Goal: Task Accomplishment & Management: Manage account settings

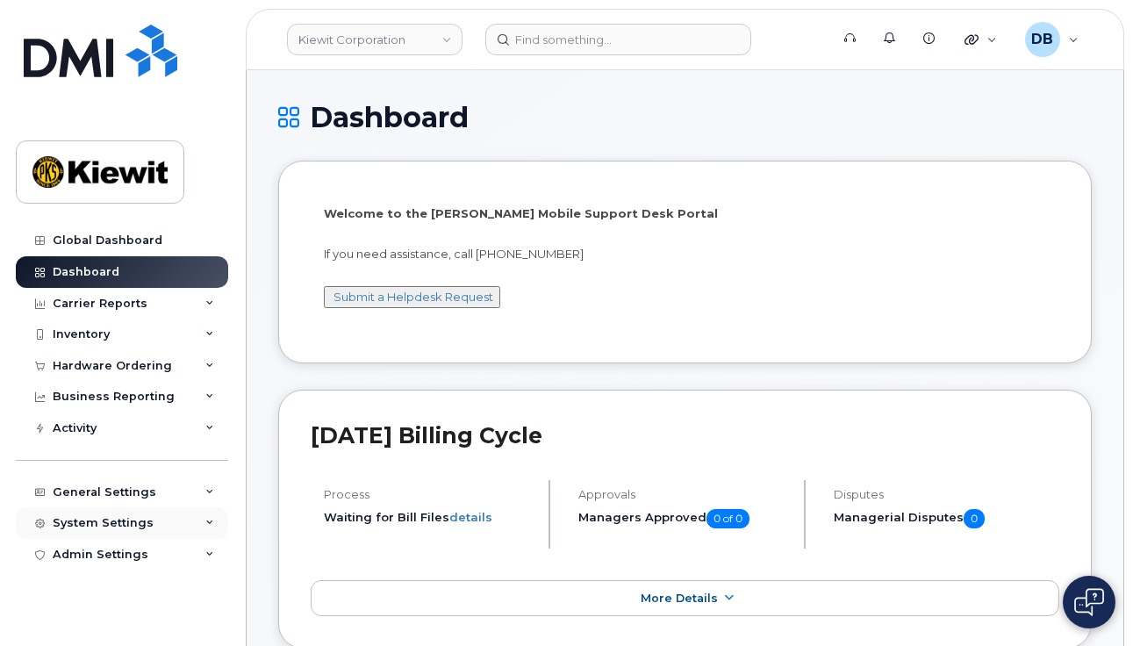
click at [130, 527] on div "System Settings" at bounding box center [103, 523] width 101 height 14
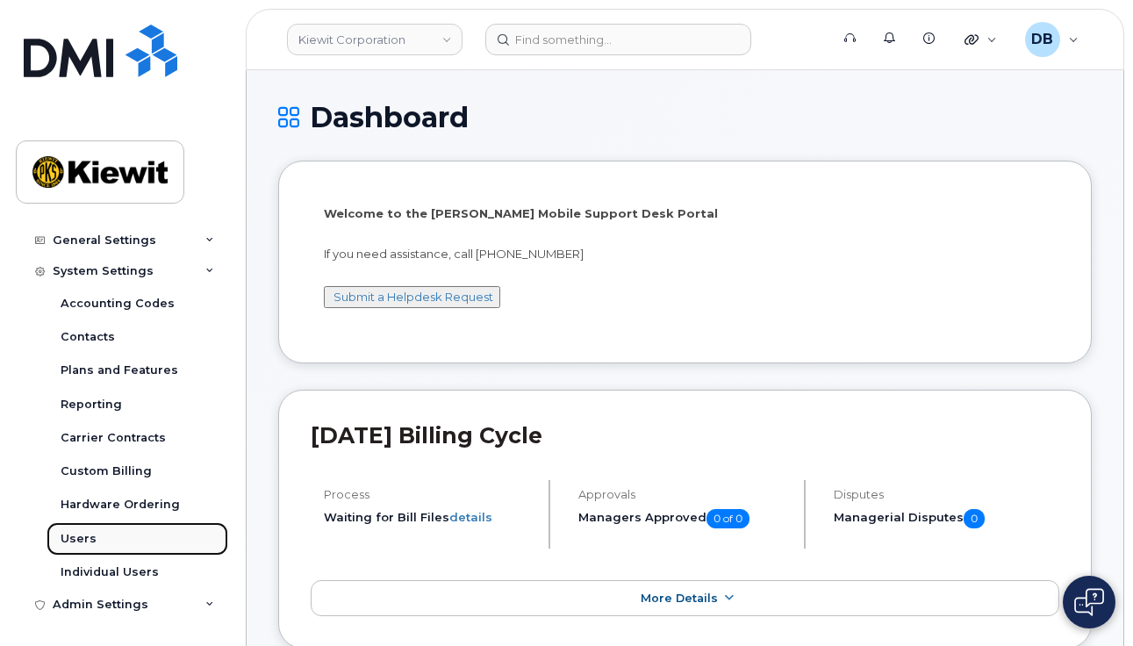
click at [89, 534] on div "Users" at bounding box center [79, 539] width 36 height 16
drag, startPoint x: 545, startPoint y: 427, endPoint x: 780, endPoint y: 368, distance: 242.5
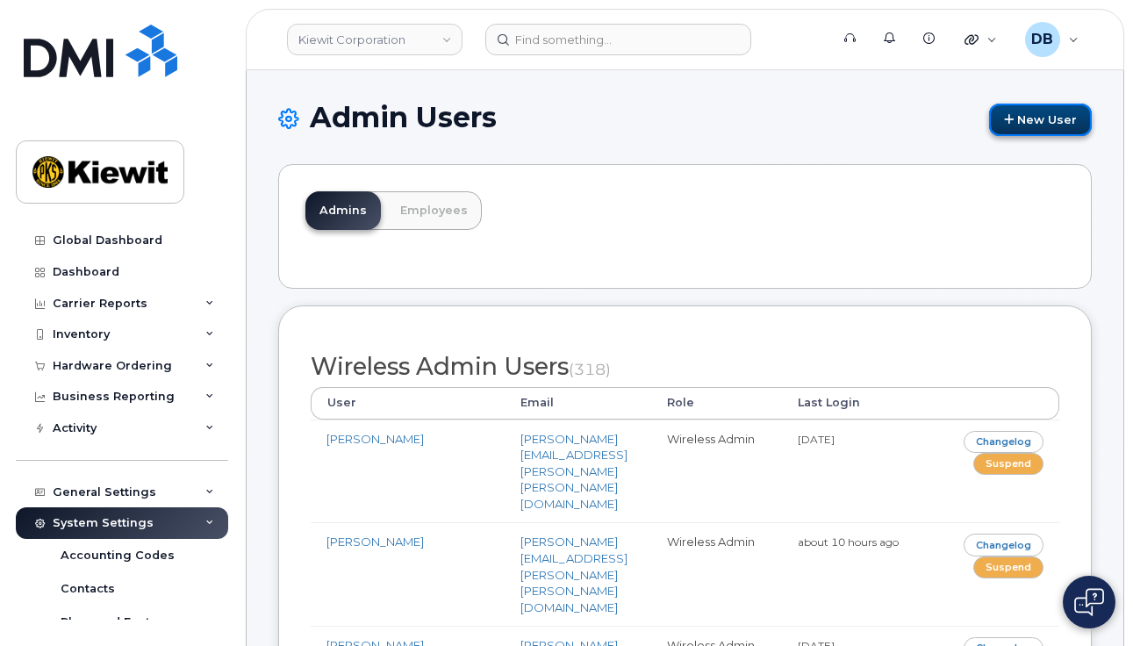
click at [1053, 128] on link "New User" at bounding box center [1040, 120] width 103 height 32
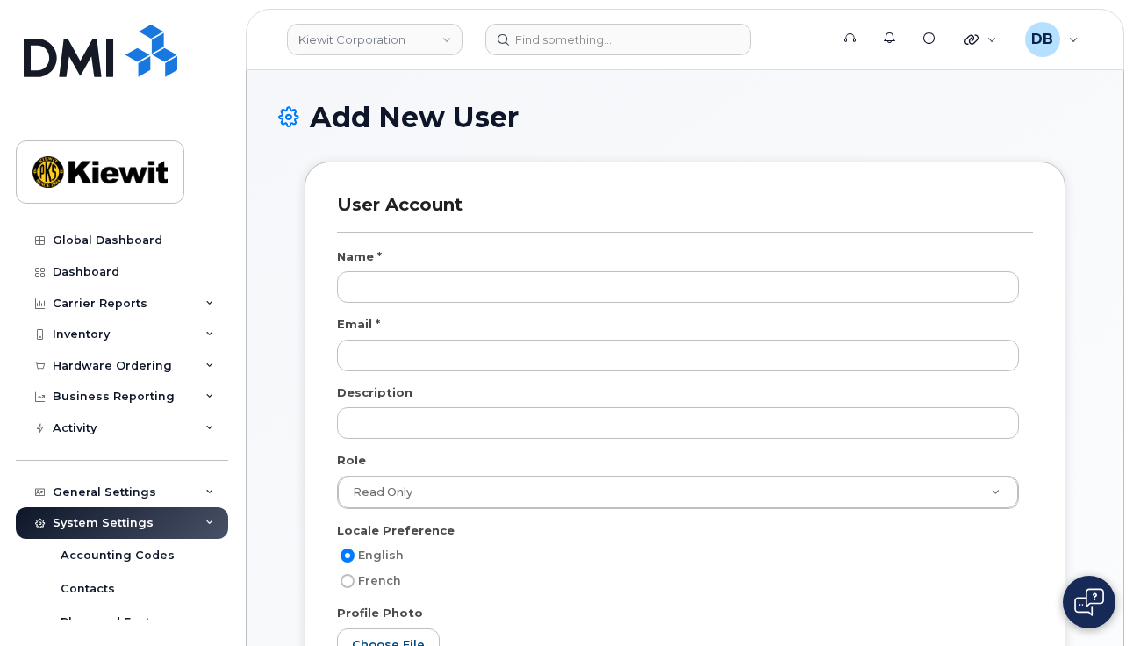
select select
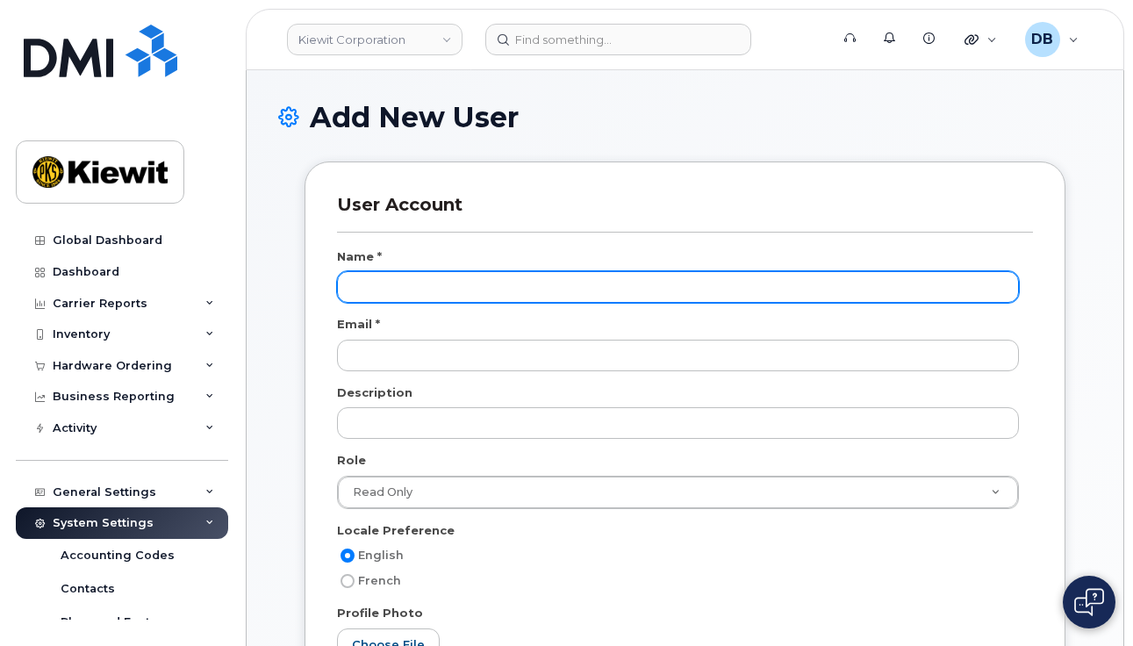
click at [371, 290] on input "text" at bounding box center [678, 287] width 682 height 32
paste input "Jared.Taute@kiewit.com"
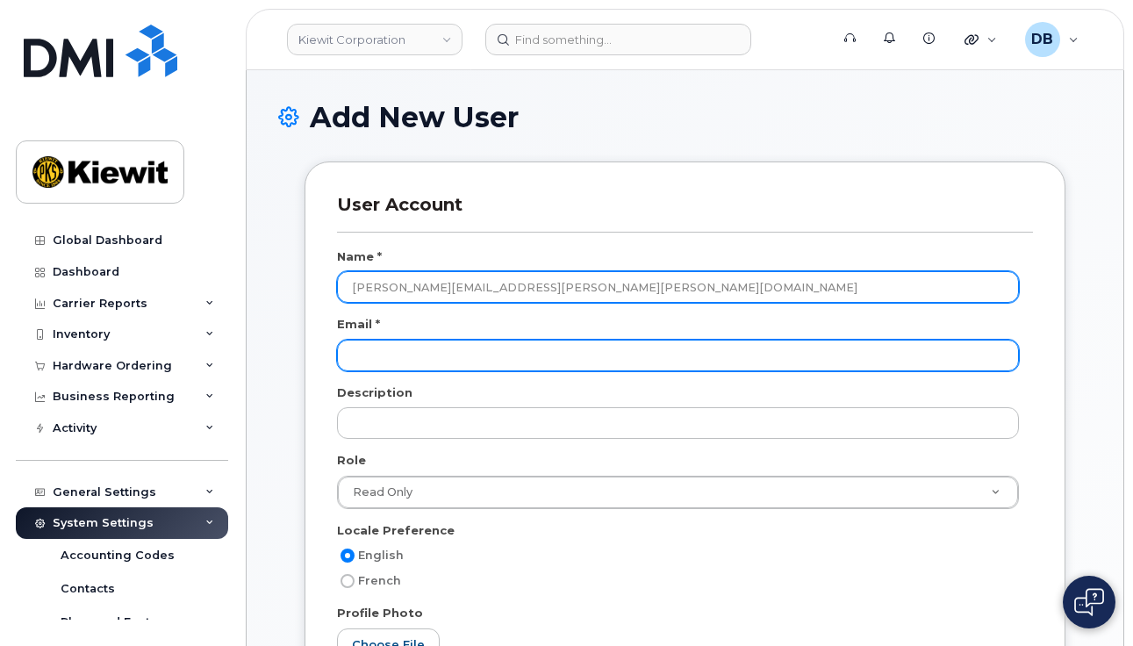
type input "Jared.Taute@kiewit.com"
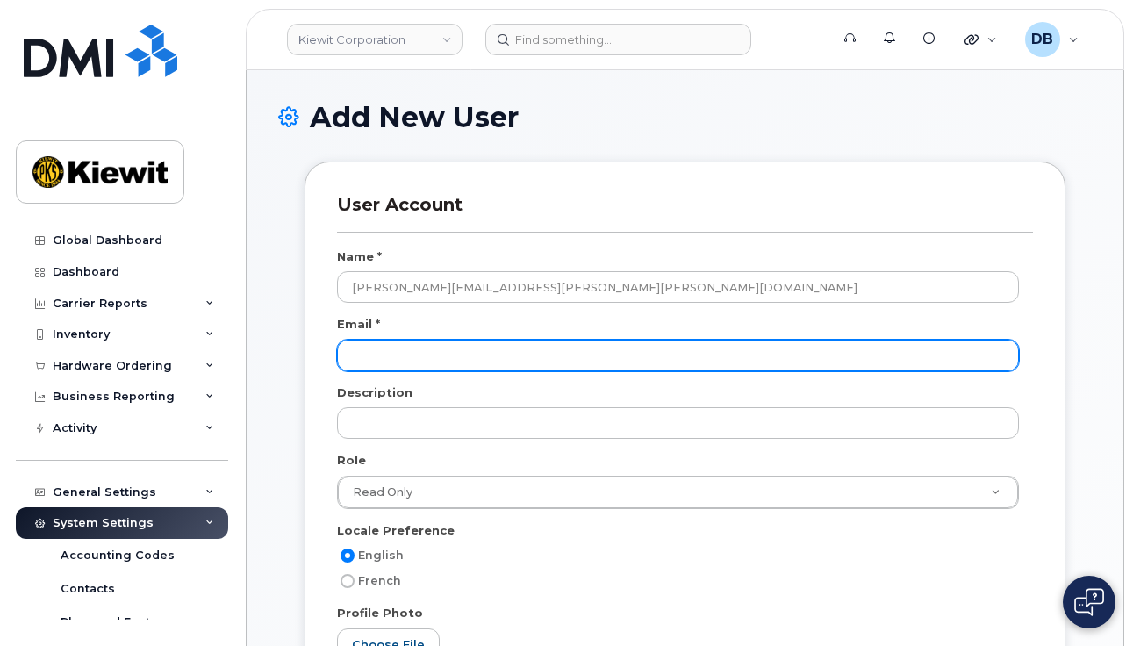
click at [398, 358] on input "email" at bounding box center [678, 356] width 682 height 32
paste input "Jared.Taute@kiewit.com"
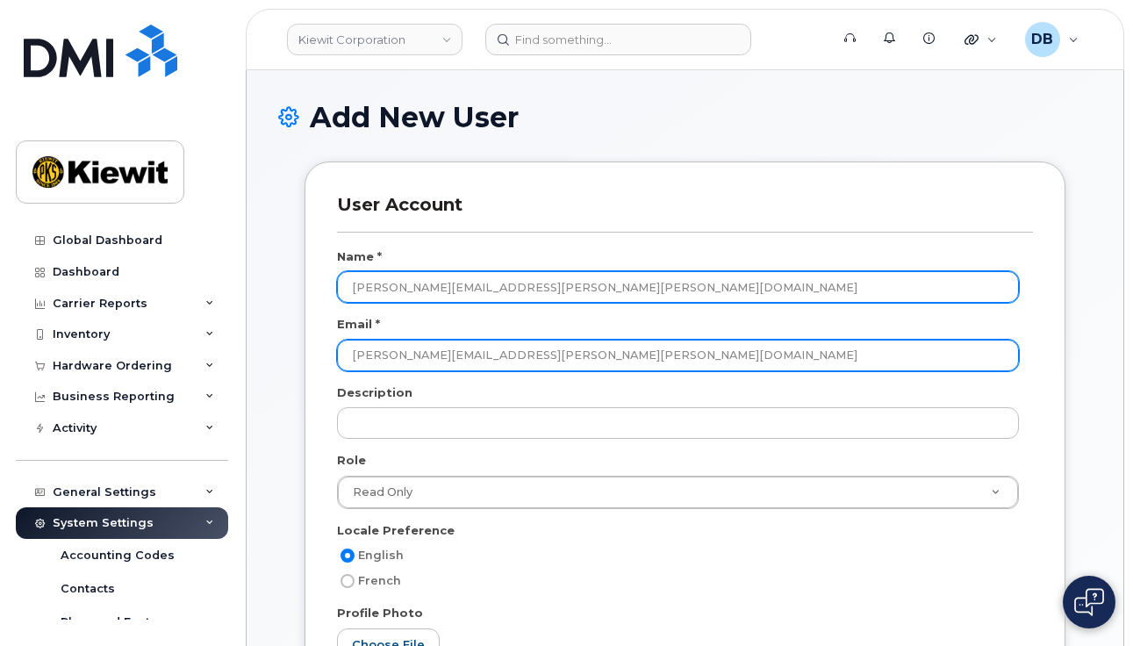
type input "Jared.Taute@kiewit.com"
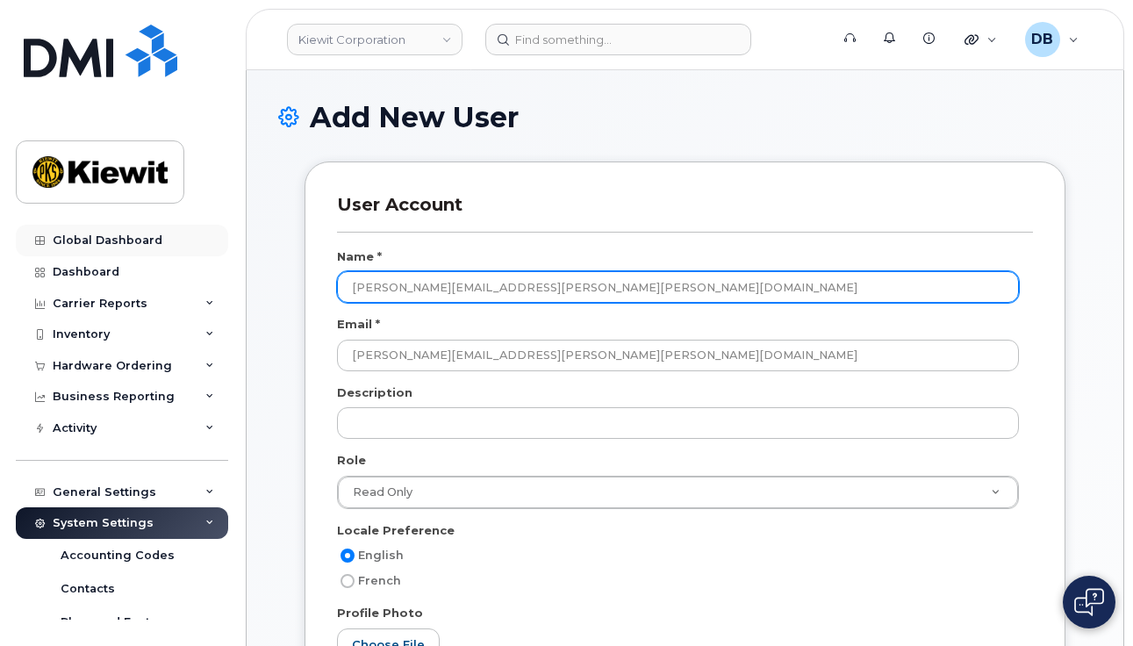
drag, startPoint x: 493, startPoint y: 290, endPoint x: 220, endPoint y: 232, distance: 279.1
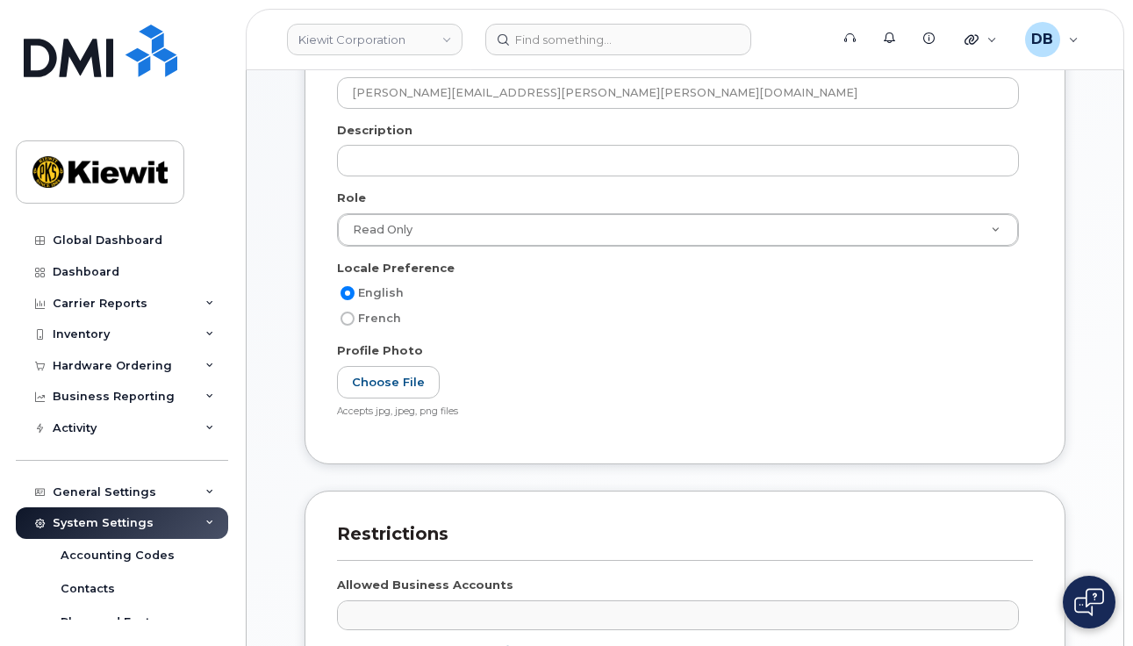
scroll to position [263, 0]
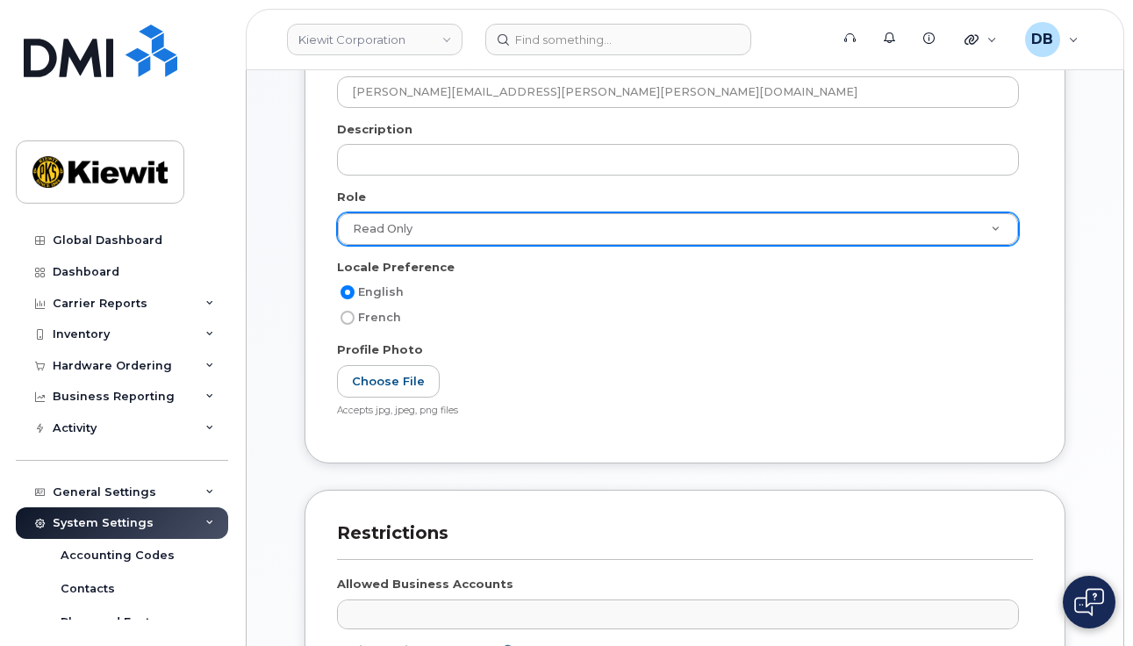
type input "Jared Taute"
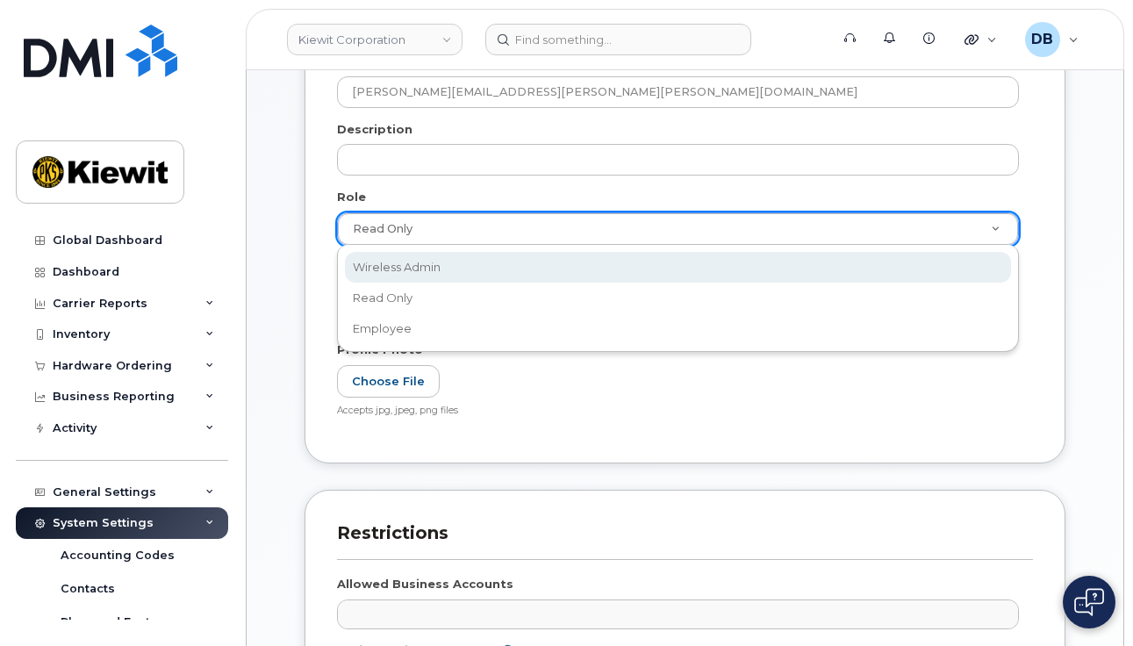
select select "wireless_admin"
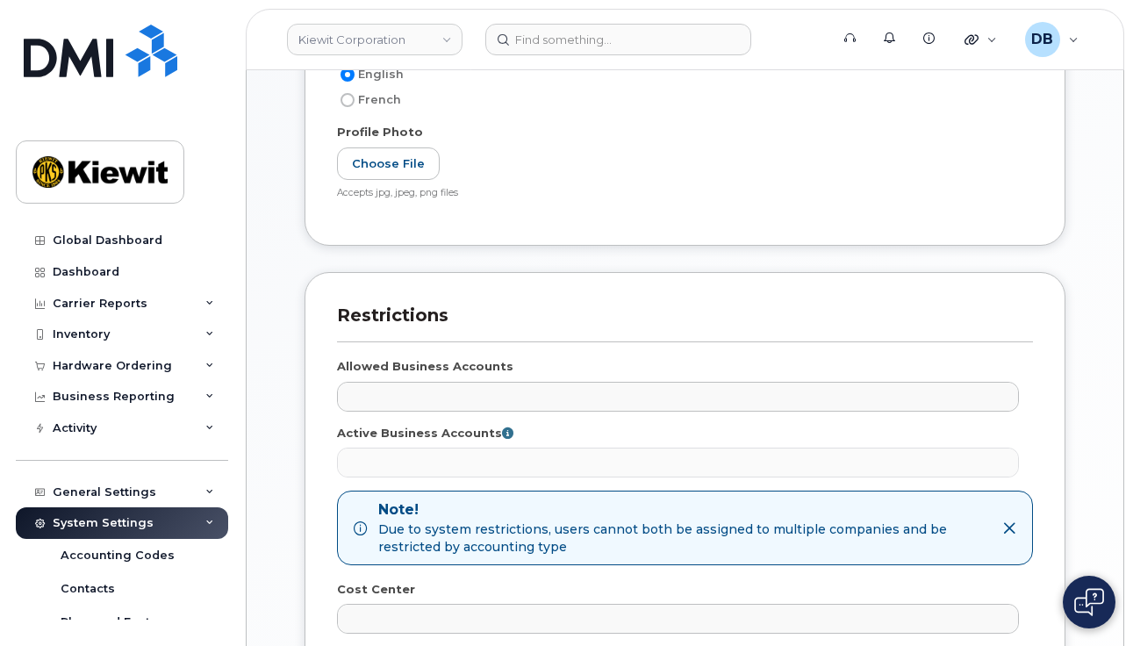
scroll to position [615, 0]
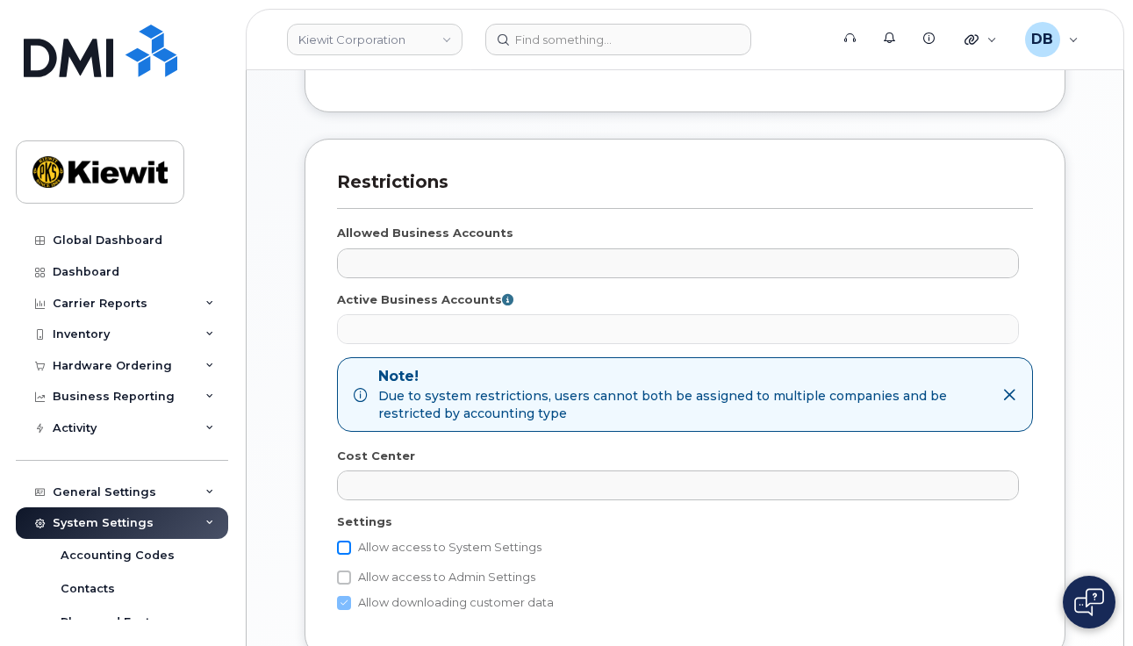
click at [348, 548] on input "Allow access to System Settings" at bounding box center [344, 548] width 14 height 14
checkbox input "true"
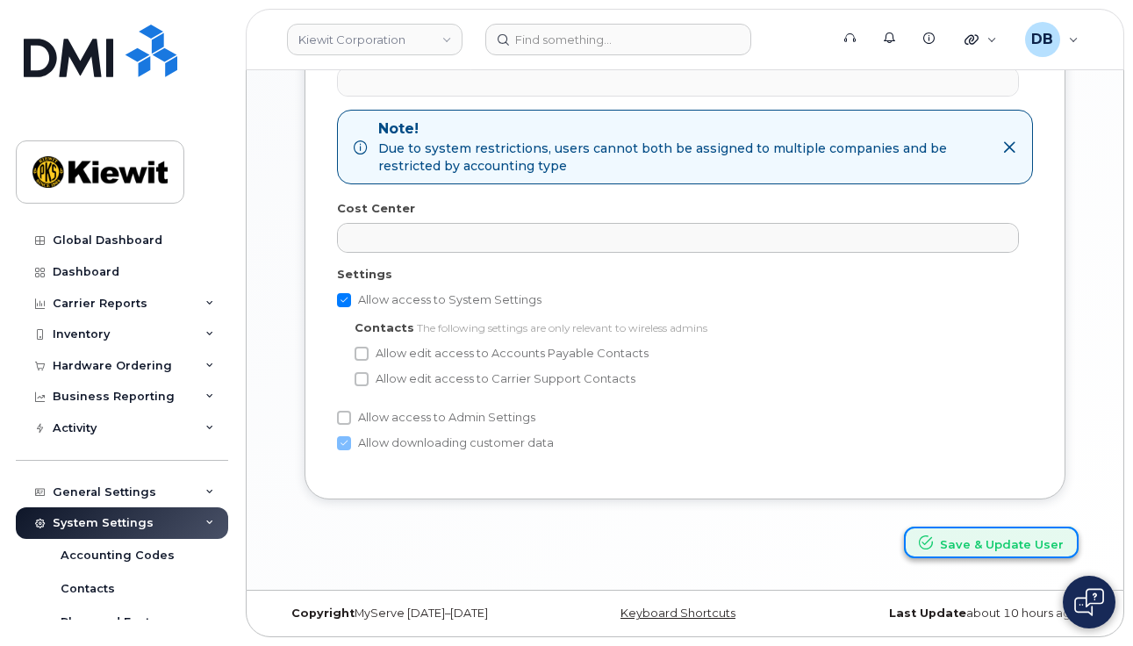
click at [956, 541] on button "Save & Update User" at bounding box center [991, 543] width 175 height 32
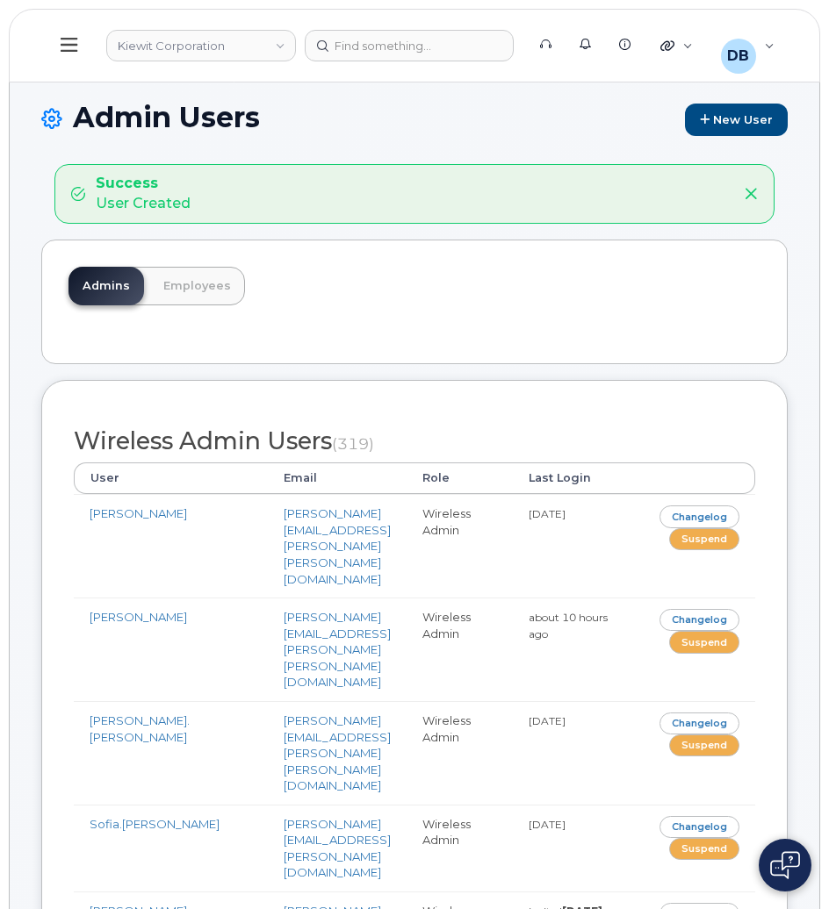
click at [572, 117] on h1 "Admin Users New User" at bounding box center [414, 119] width 746 height 34
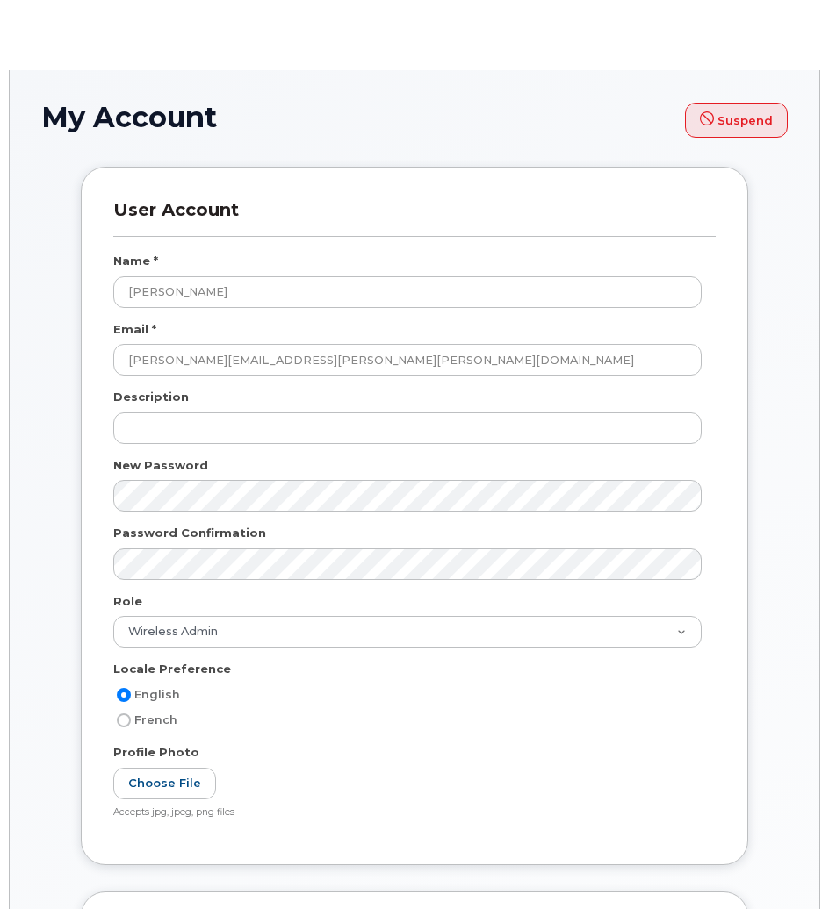
select select
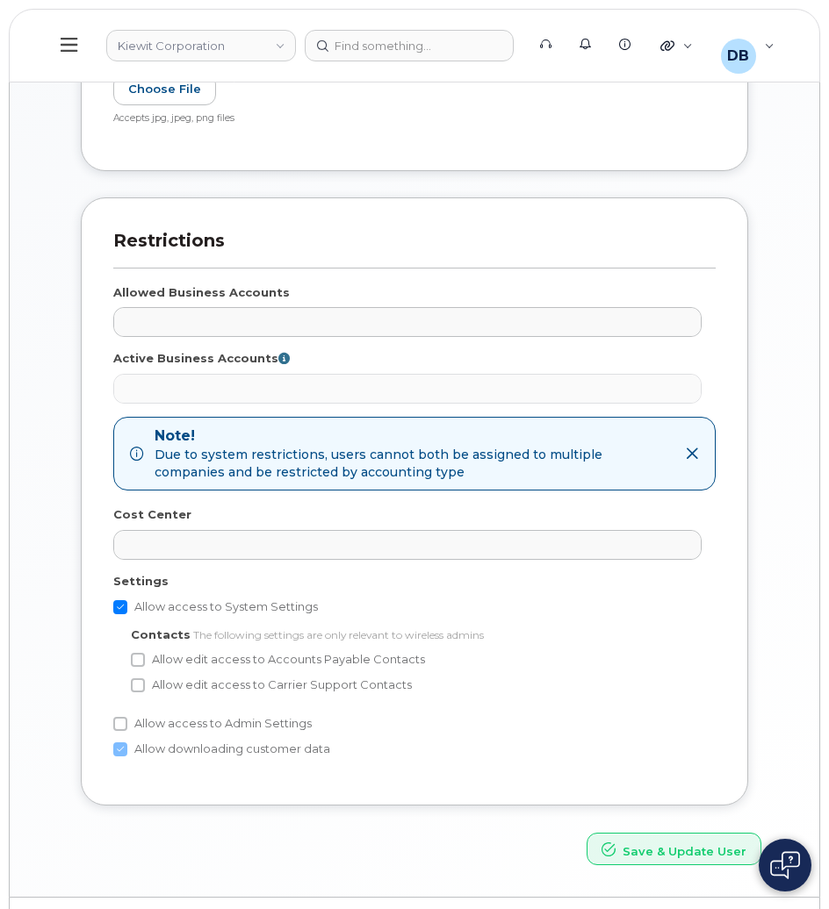
scroll to position [702, 0]
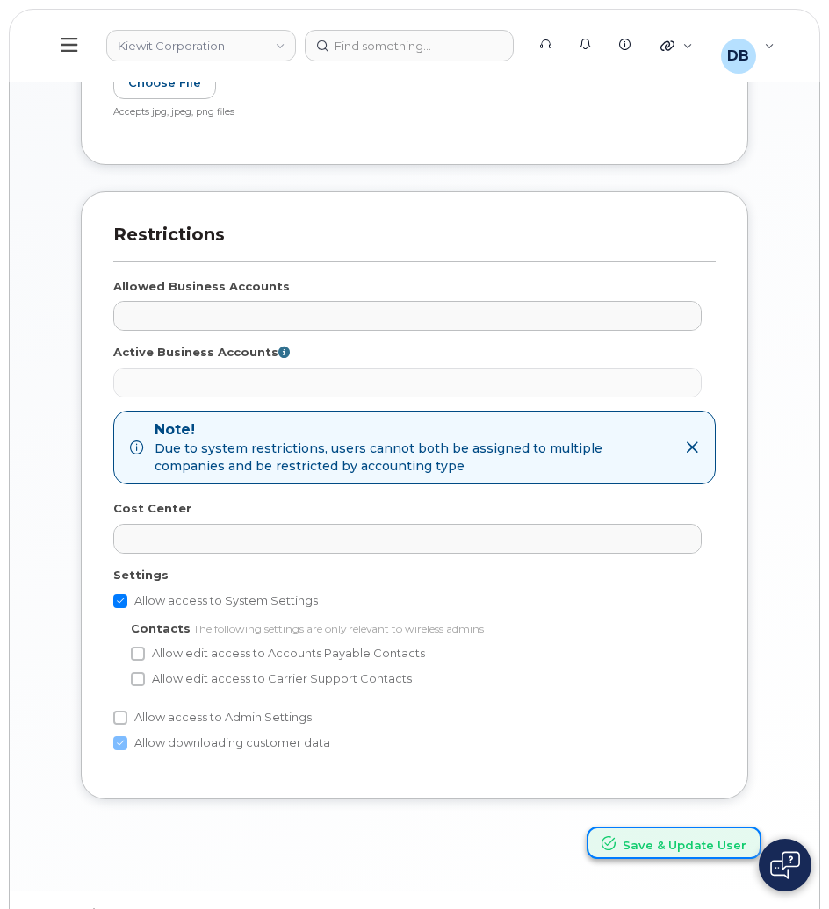
click at [684, 844] on button "Save & Update User" at bounding box center [673, 843] width 175 height 32
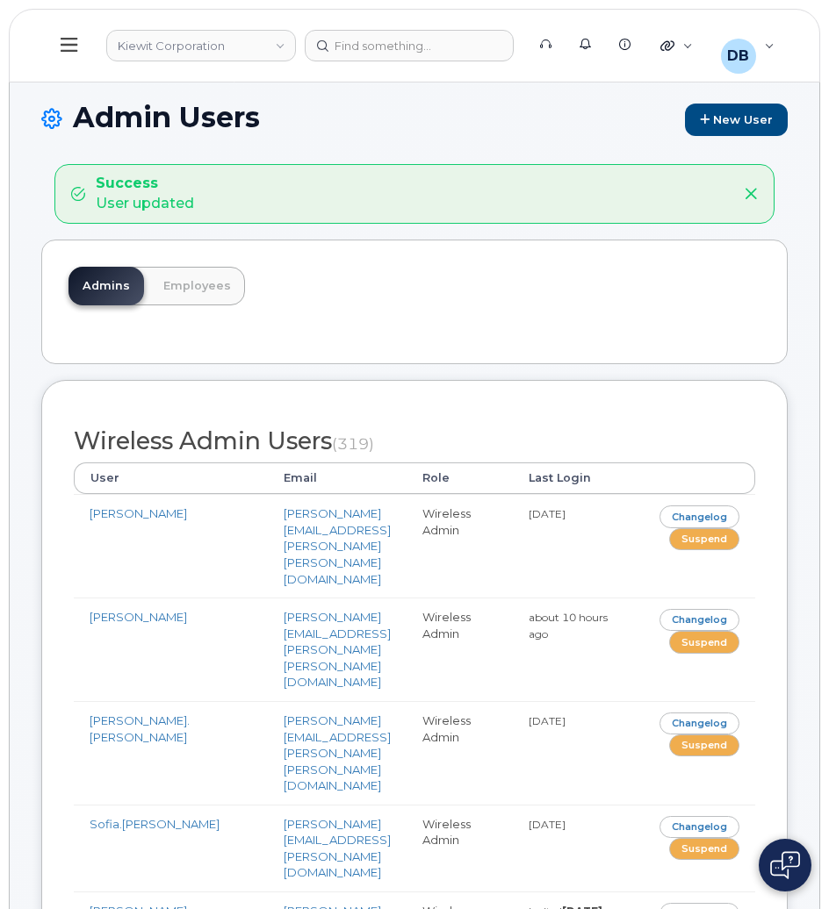
scroll to position [14939, 0]
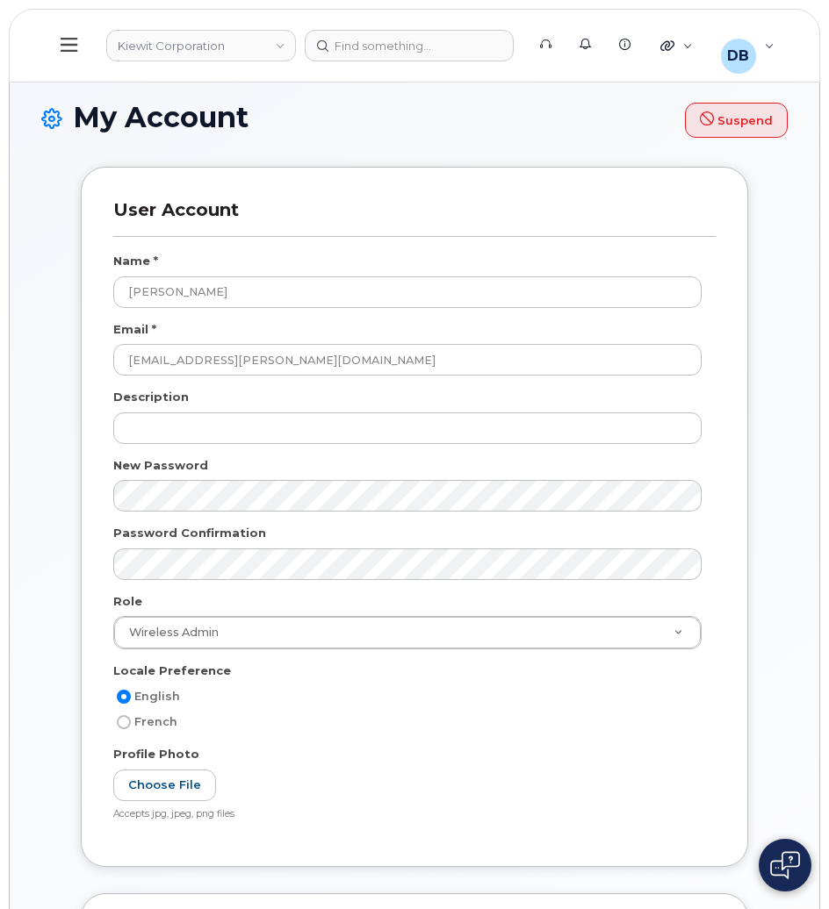
select select
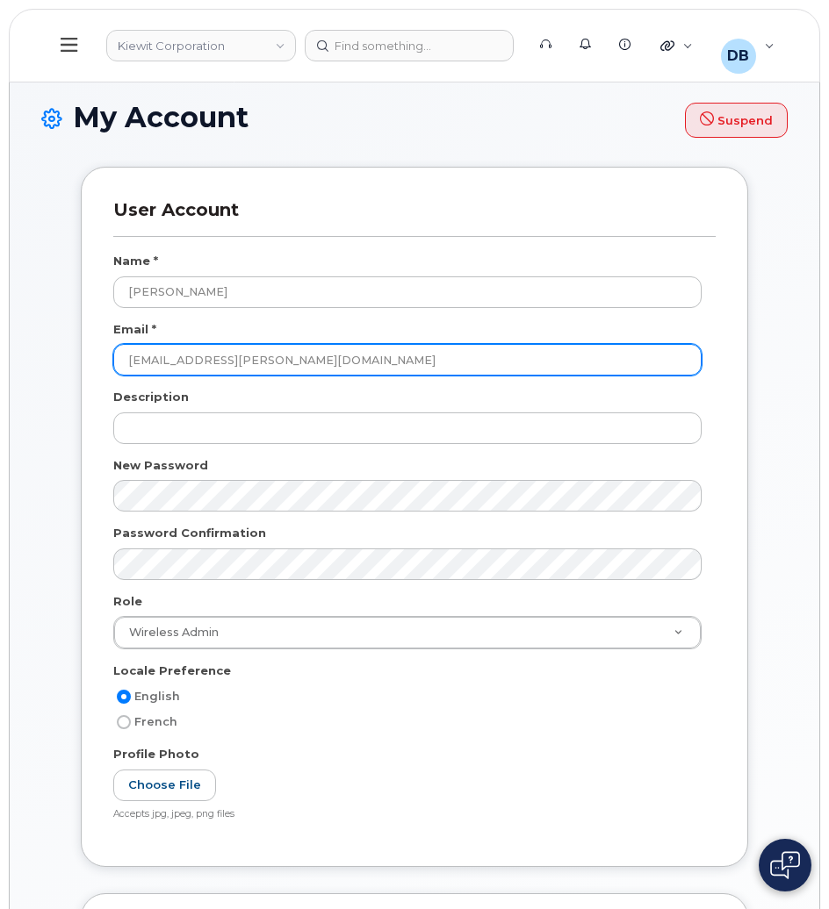
click at [345, 361] on input "[EMAIL_ADDRESS][PERSON_NAME][DOMAIN_NAME]" at bounding box center [407, 360] width 588 height 32
drag, startPoint x: 357, startPoint y: 363, endPoint x: -4, endPoint y: 345, distance: 362.2
click at [0, 345] on html "[PERSON_NAME] Corporation Support Alerts Knowledge Base Quicklinks Suspend / Ca…" at bounding box center [414, 825] width 829 height 1650
paste input "kiewit"
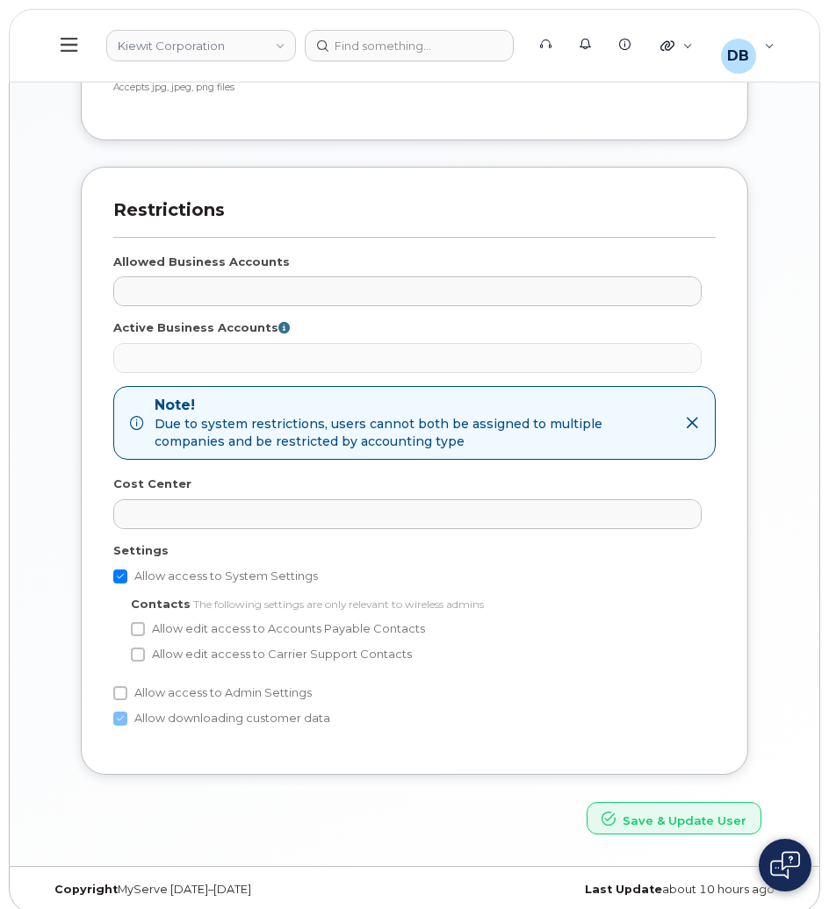
scroll to position [740, 0]
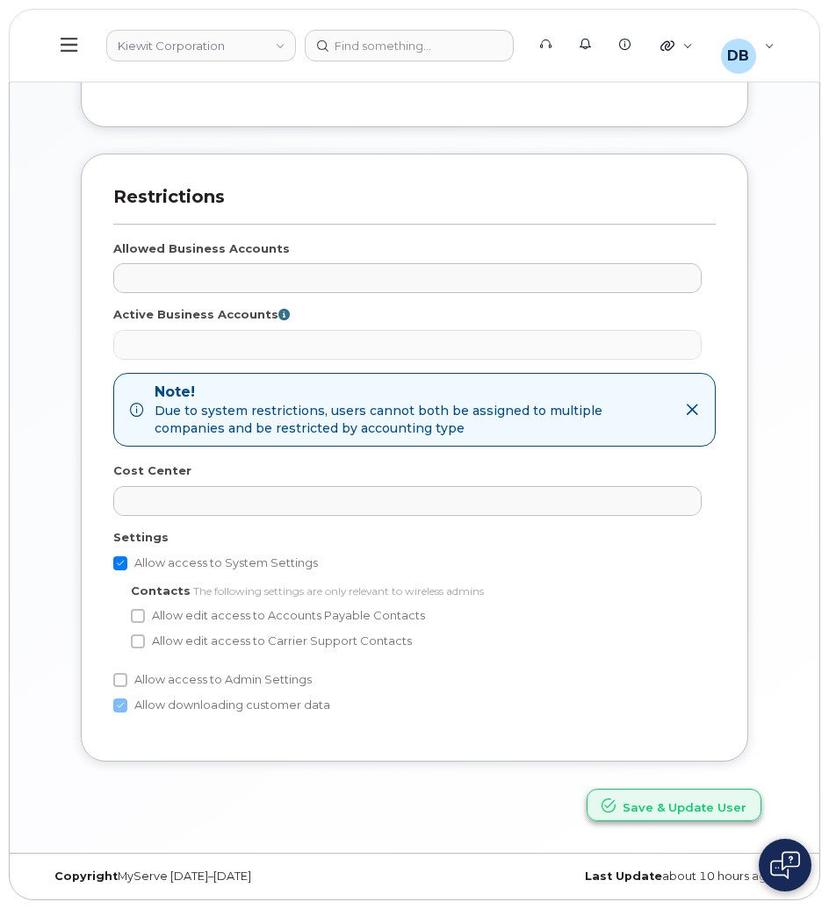
type input "[EMAIL_ADDRESS][PERSON_NAME][PERSON_NAME][DOMAIN_NAME]"
click at [671, 794] on button "Save & Update User" at bounding box center [673, 805] width 175 height 32
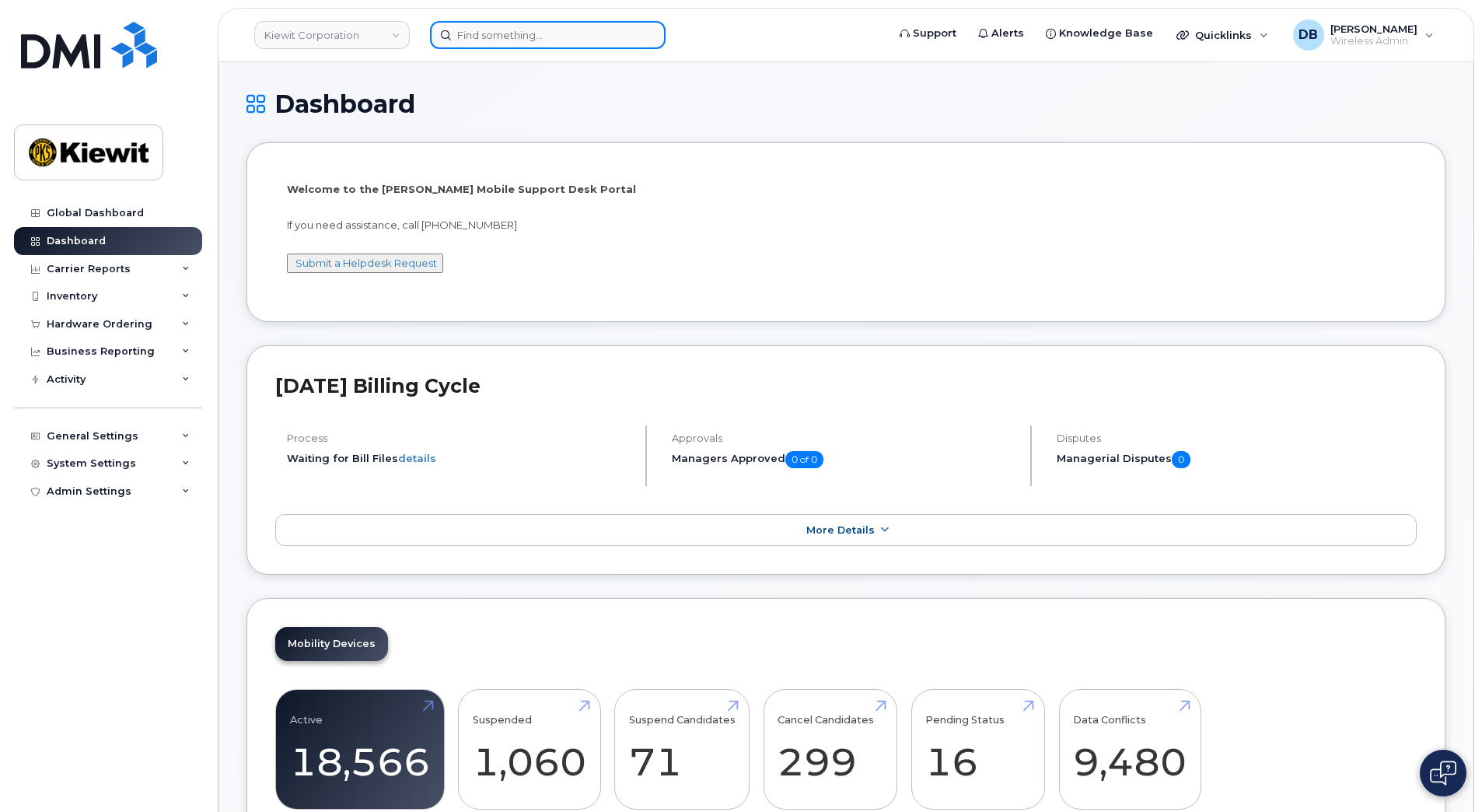
click at [493, 41] on input at bounding box center [547, 35] width 236 height 28
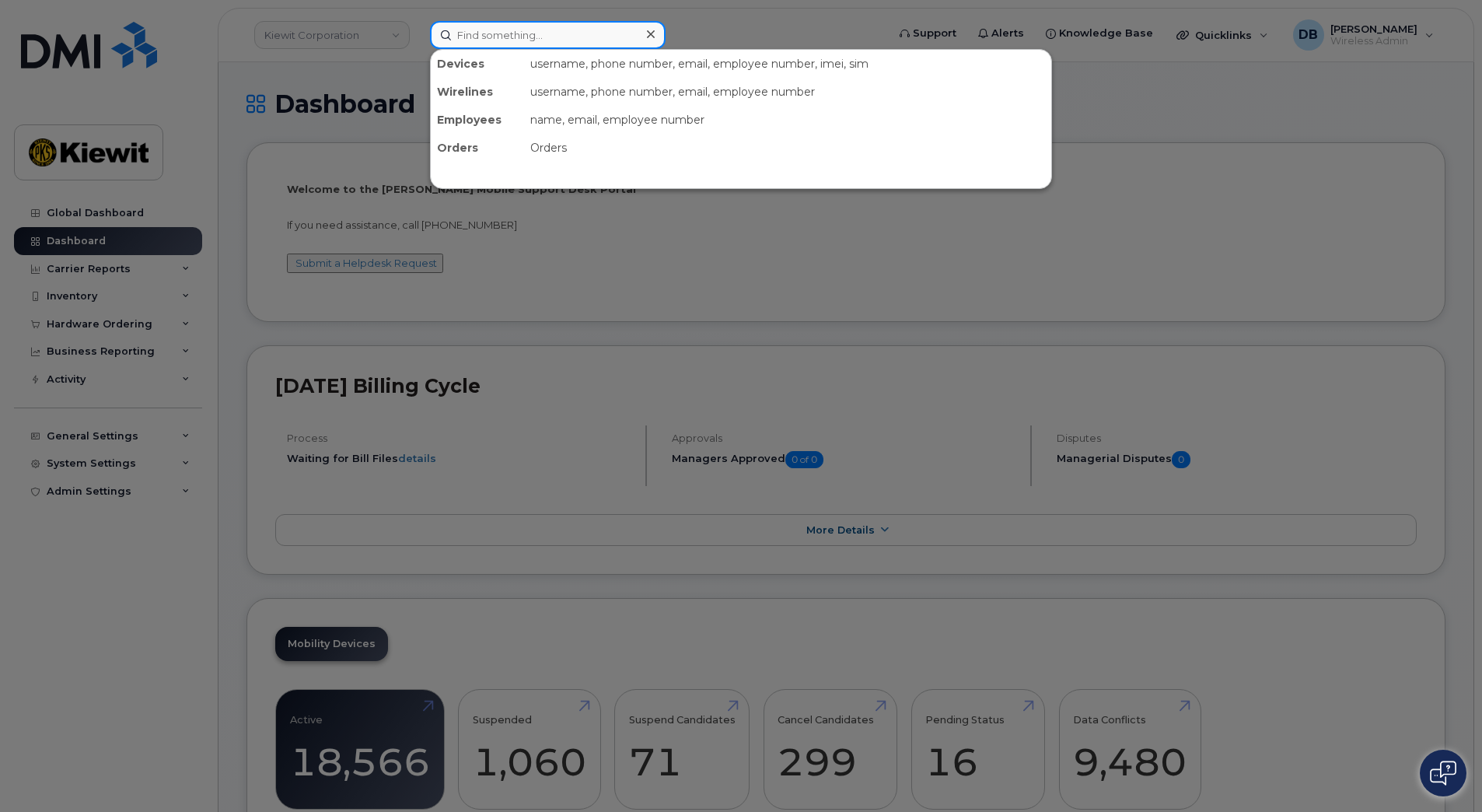
paste input "402.852.6380"
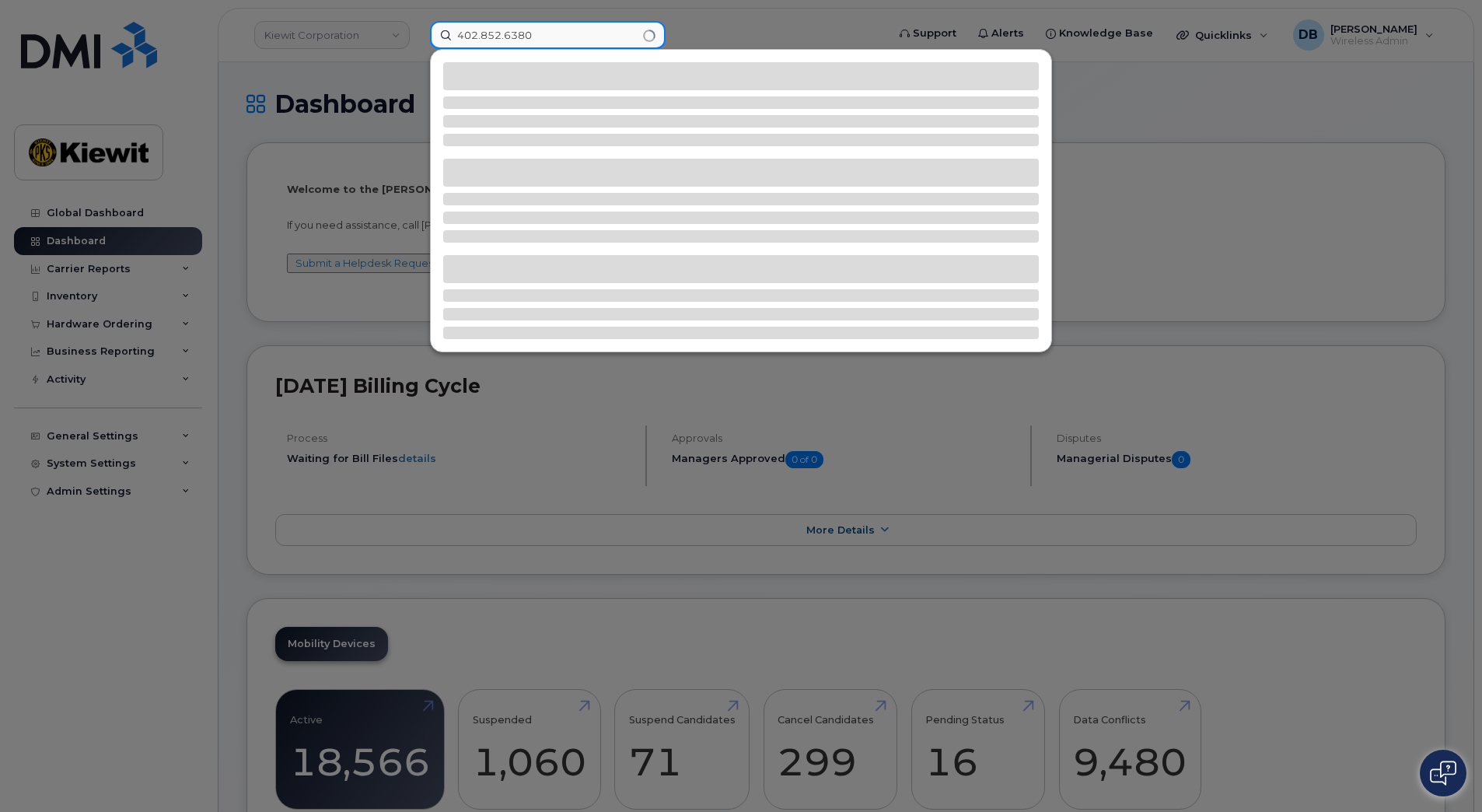
type input "402.852.6380"
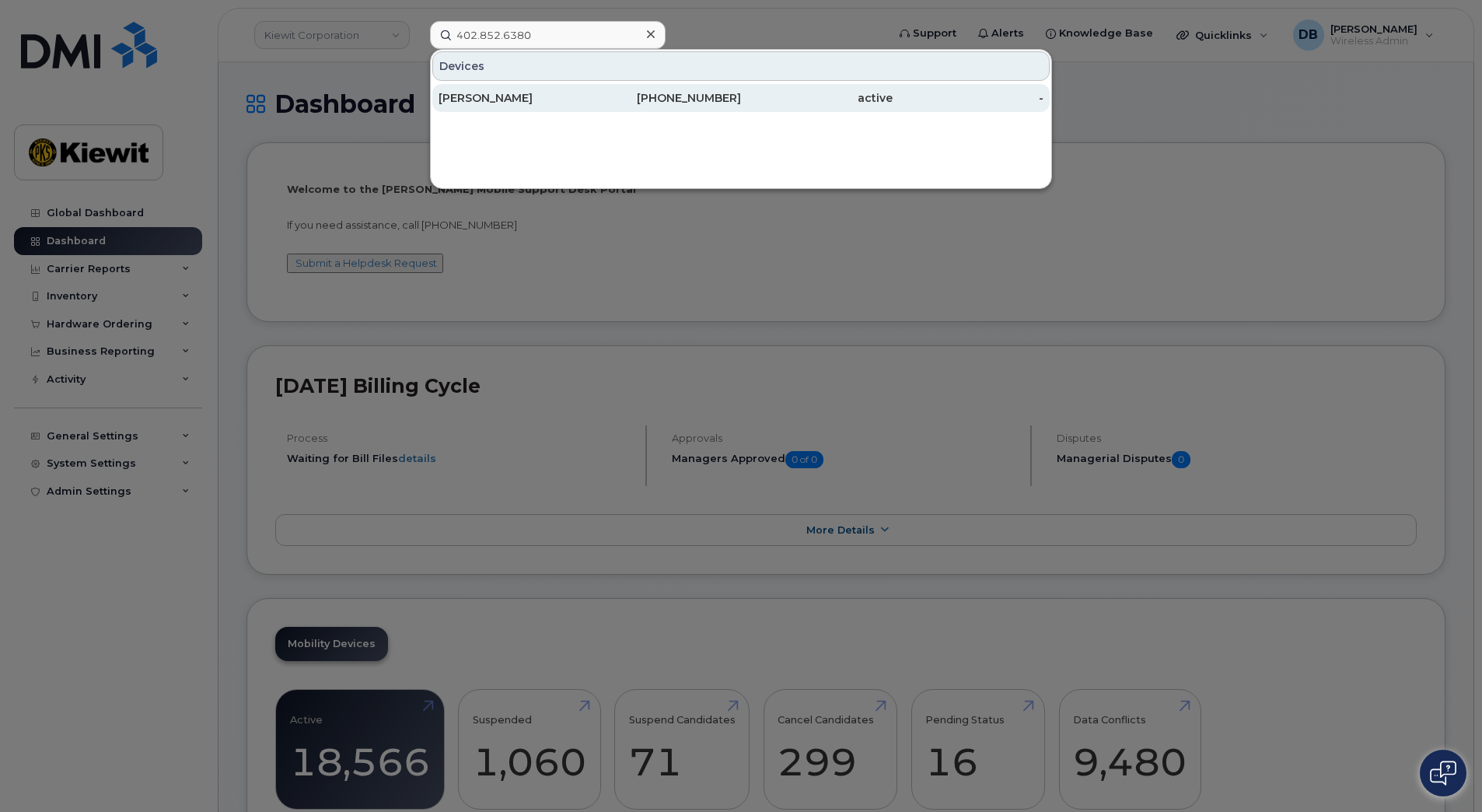
click at [590, 89] on div "[PERSON_NAME]" at bounding box center [665, 98] width 151 height 28
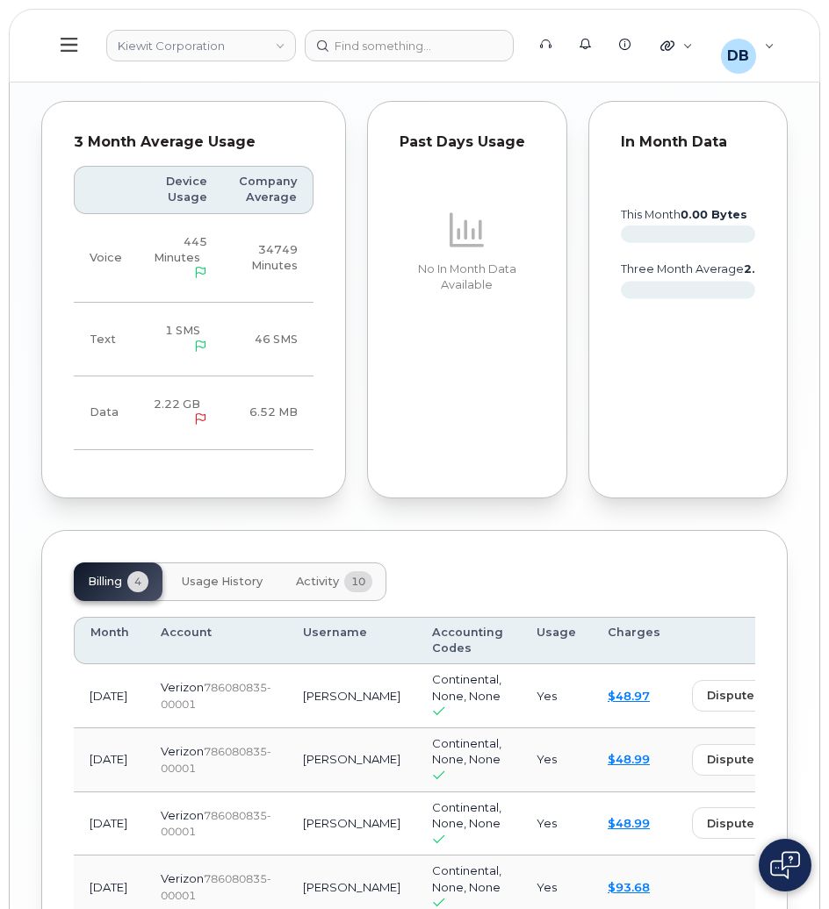
scroll to position [1938, 0]
